Goal: Information Seeking & Learning: Learn about a topic

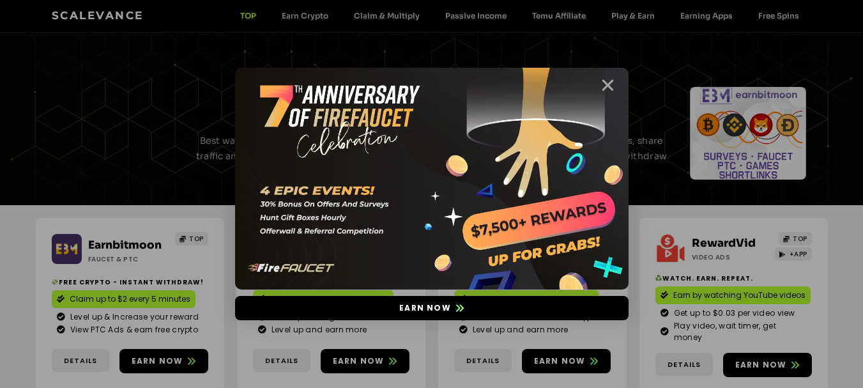
click at [608, 84] on icon "Close" at bounding box center [608, 85] width 16 height 16
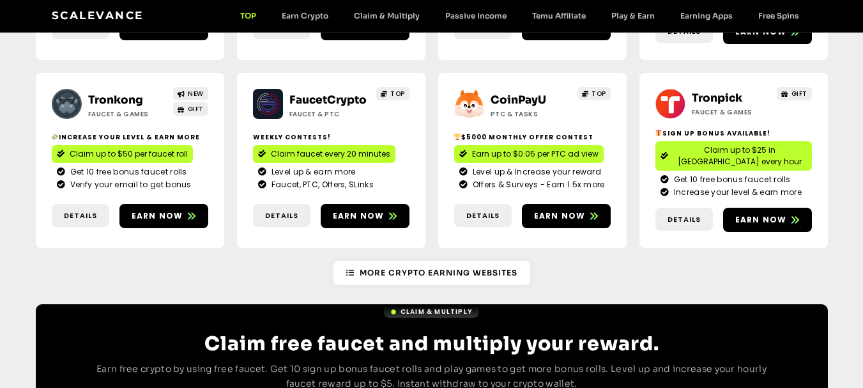
scroll to position [192, 0]
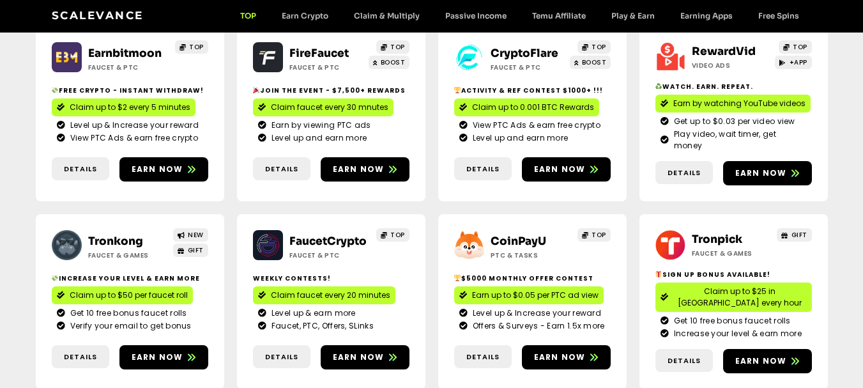
click at [713, 233] on link "Tronpick" at bounding box center [717, 239] width 50 height 13
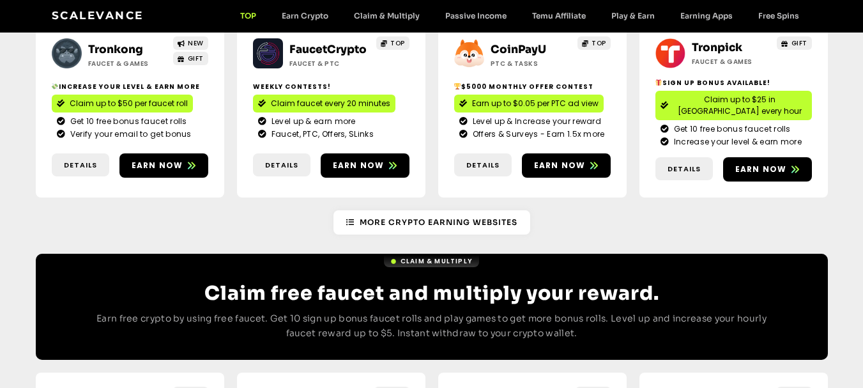
scroll to position [575, 0]
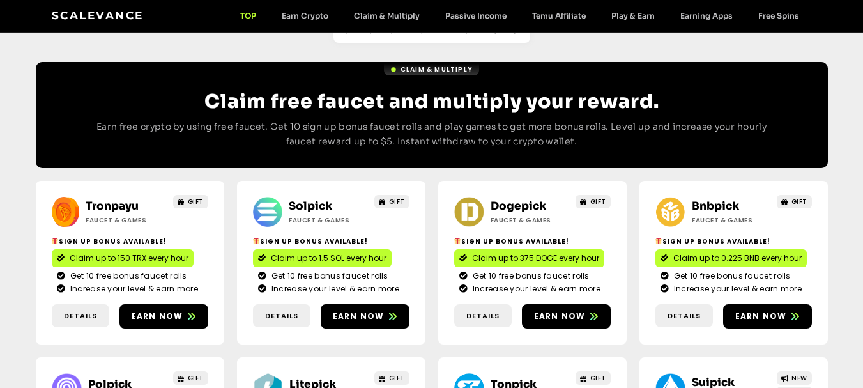
click at [312, 199] on link "Solpick" at bounding box center [310, 205] width 43 height 13
click at [517, 199] on link "Dogepick" at bounding box center [519, 205] width 56 height 13
click at [713, 199] on link "Bnbpick" at bounding box center [715, 205] width 47 height 13
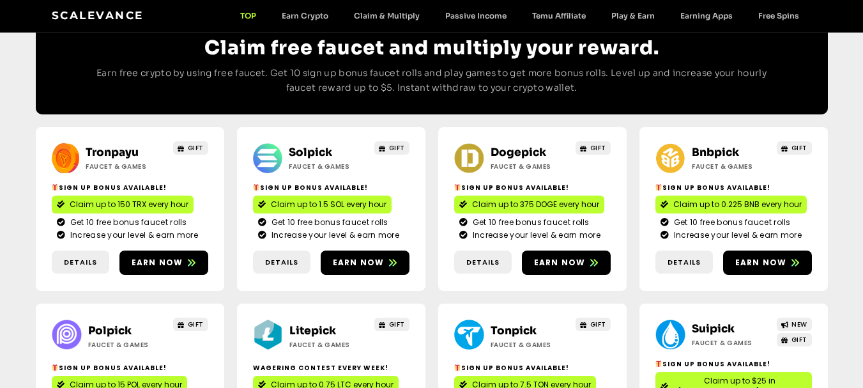
scroll to position [703, 0]
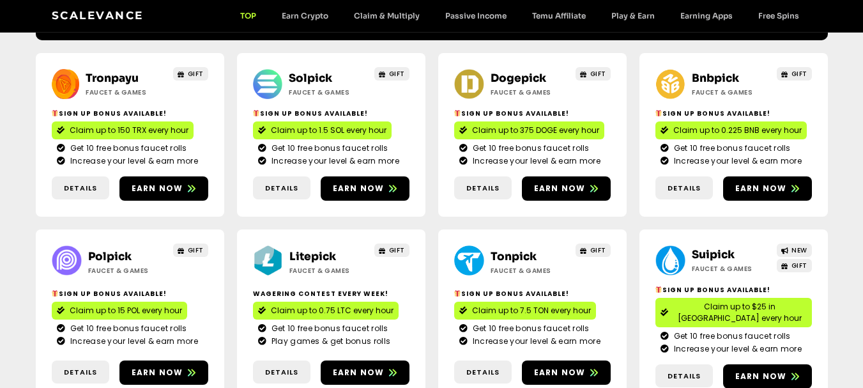
click at [117, 250] on link "Polpick" at bounding box center [109, 256] width 43 height 13
click at [303, 250] on link "Litepick" at bounding box center [312, 256] width 47 height 13
click at [515, 250] on link "Tonpick" at bounding box center [514, 256] width 46 height 13
click at [708, 248] on link "Suipick" at bounding box center [713, 254] width 43 height 13
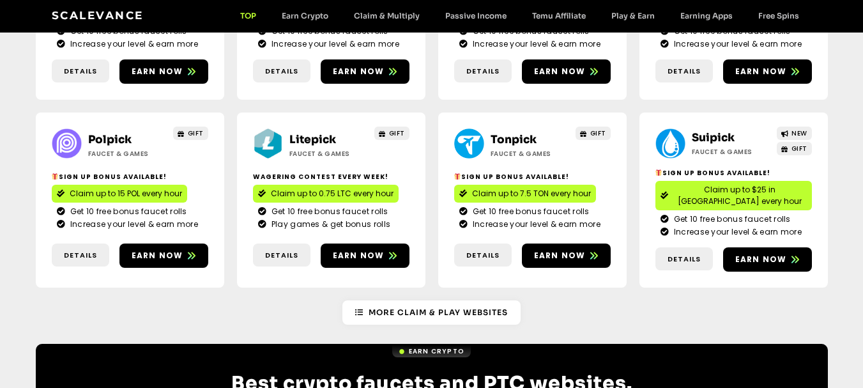
scroll to position [639, 0]
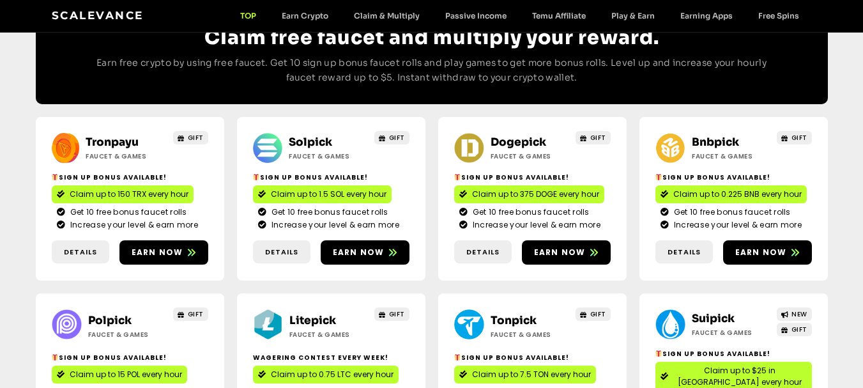
click at [706, 312] on link "Suipick" at bounding box center [713, 318] width 43 height 13
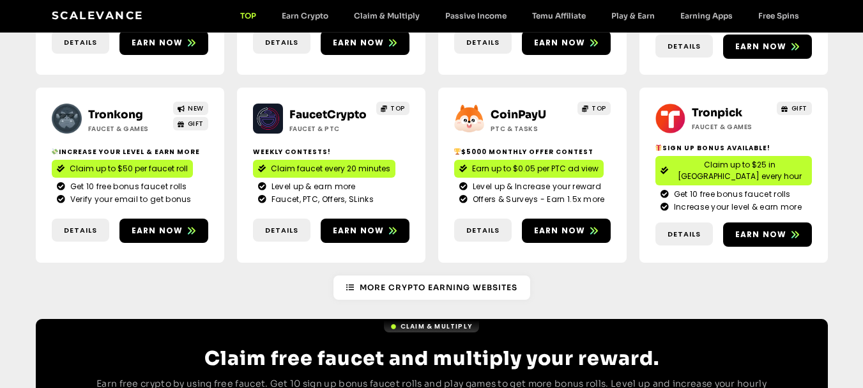
scroll to position [256, 0]
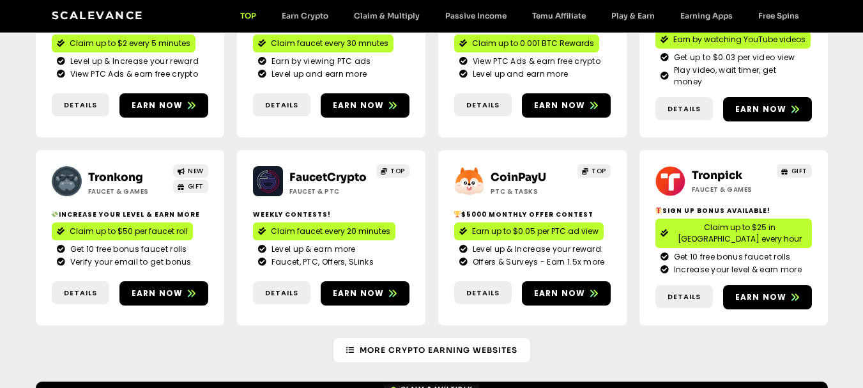
click at [717, 169] on link "Tronpick" at bounding box center [717, 175] width 50 height 13
